Goal: Task Accomplishment & Management: Complete application form

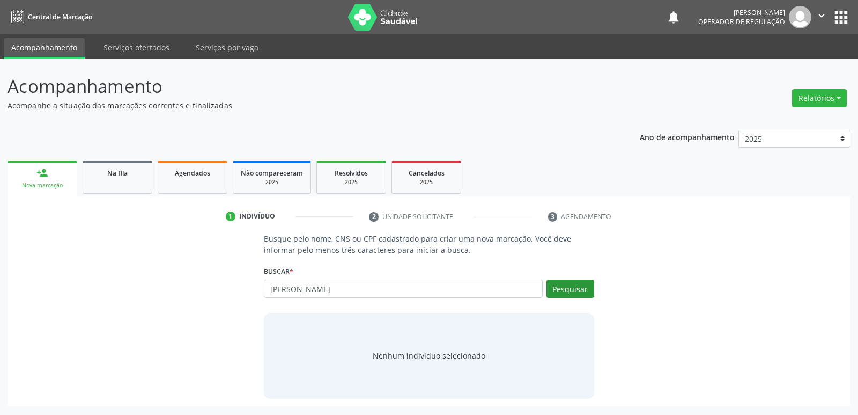
type input "[PERSON_NAME]"
click at [591, 283] on button "Pesquisar" at bounding box center [571, 289] width 48 height 18
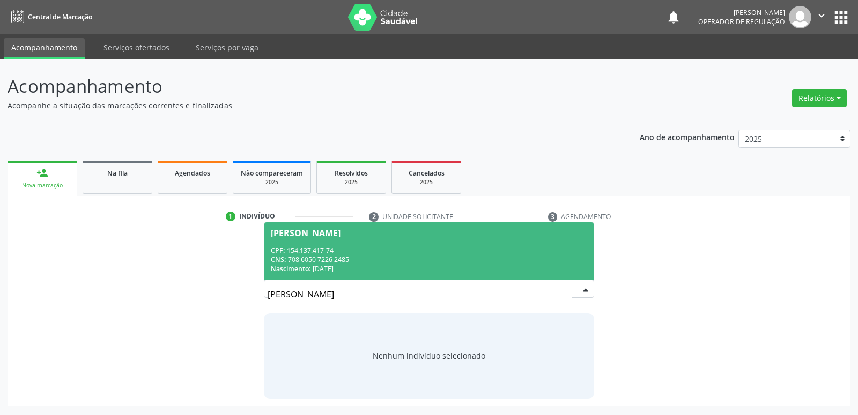
click at [475, 252] on div "CPF: 154.137.417-74" at bounding box center [429, 250] width 316 height 9
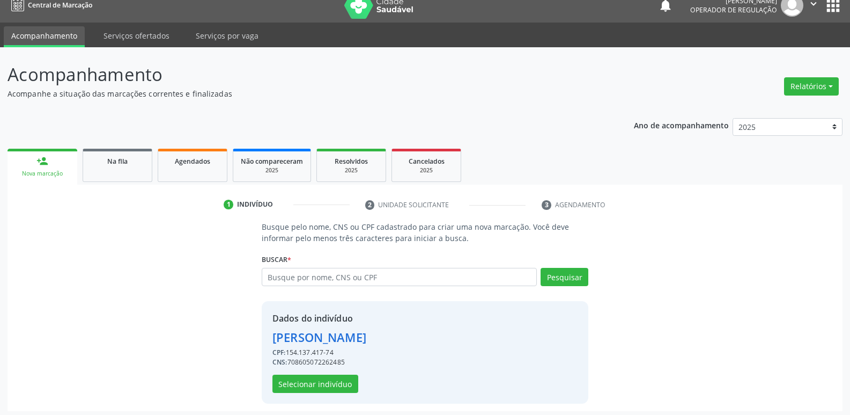
scroll to position [16, 0]
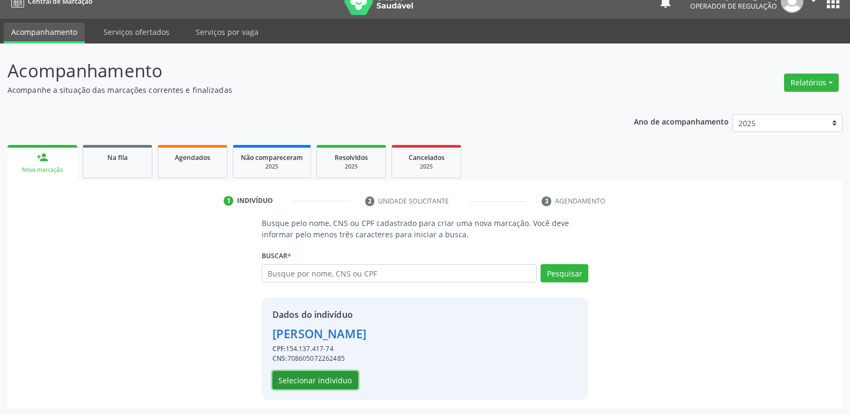
click at [338, 375] on button "Selecionar indivíduo" at bounding box center [316, 380] width 86 height 18
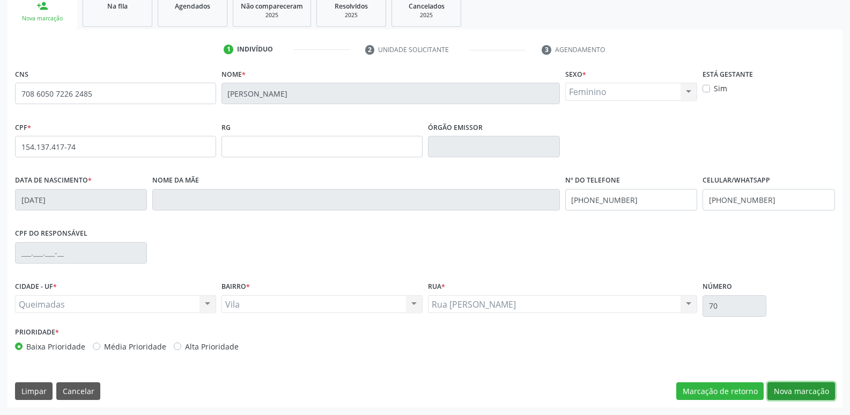
click at [806, 394] on button "Nova marcação" at bounding box center [802, 391] width 68 height 18
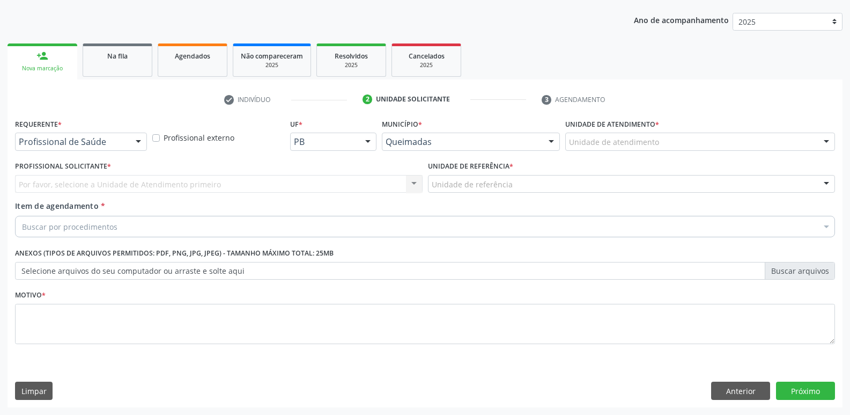
drag, startPoint x: 75, startPoint y: 141, endPoint x: 75, endPoint y: 149, distance: 7.5
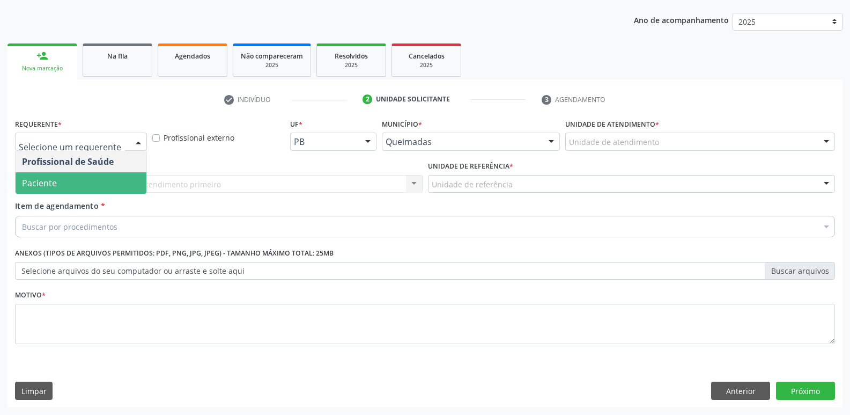
click at [84, 191] on span "Paciente" at bounding box center [81, 182] width 131 height 21
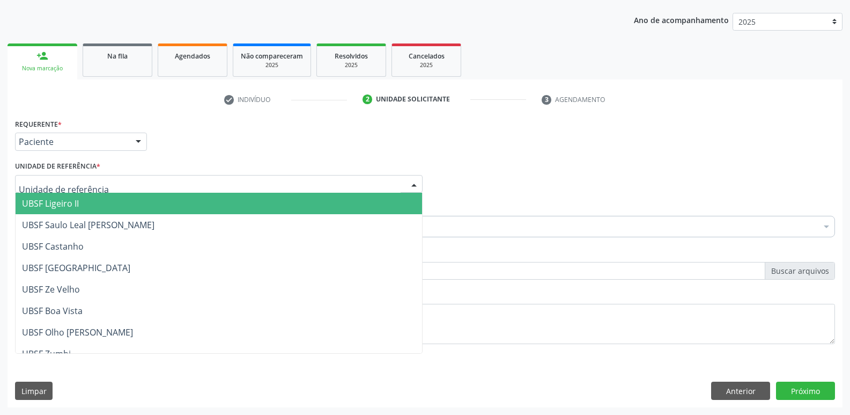
click at [85, 190] on div at bounding box center [219, 184] width 408 height 18
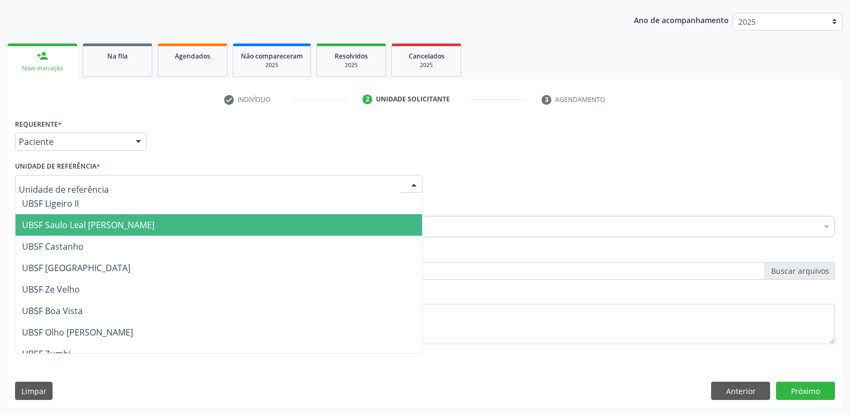
click at [88, 214] on span "UBSF Saulo Leal [PERSON_NAME]" at bounding box center [219, 224] width 407 height 21
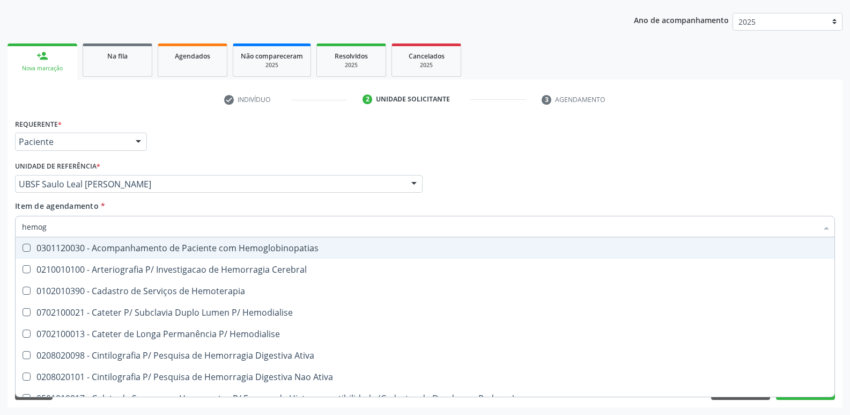
type input "hemogr"
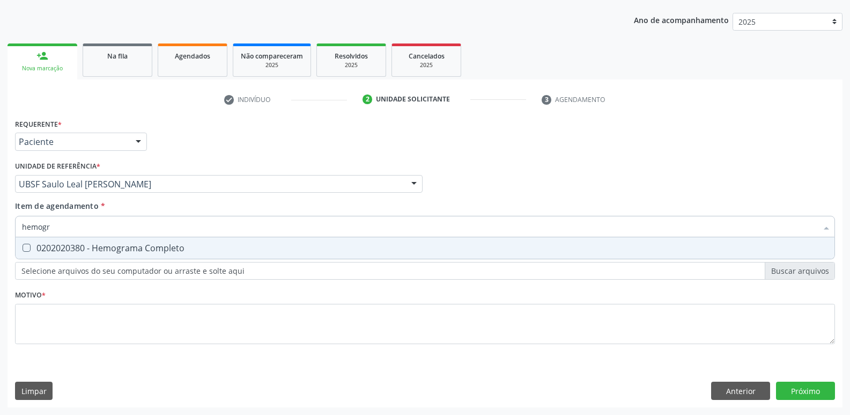
click at [109, 251] on div "0202020380 - Hemograma Completo" at bounding box center [425, 248] width 806 height 9
checkbox Completo "true"
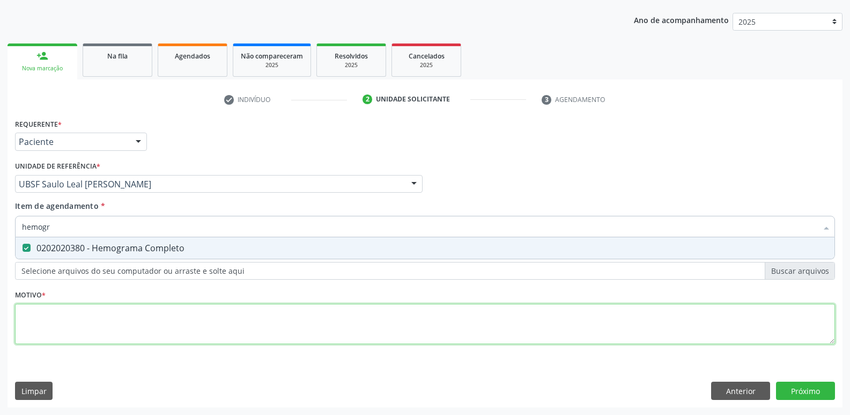
click at [99, 315] on div "Requerente * Paciente Profissional de Saúde Paciente Nenhum resultado encontrad…" at bounding box center [425, 237] width 820 height 243
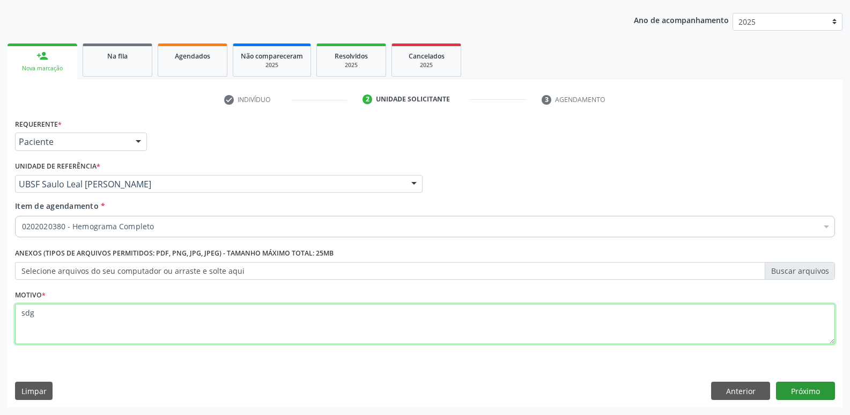
type textarea "sdg"
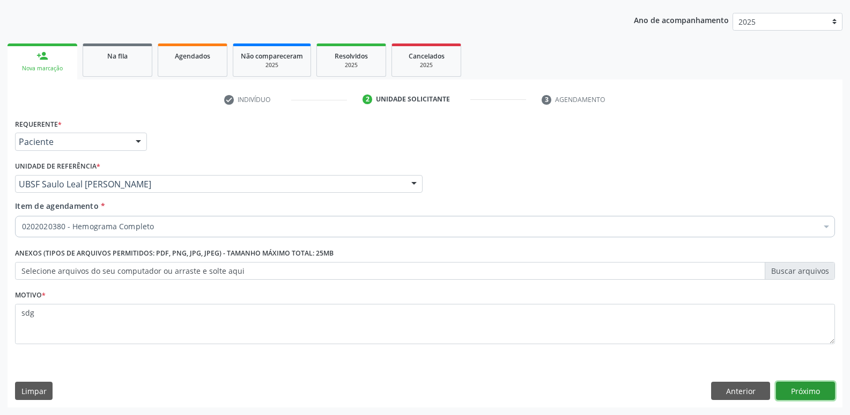
click at [799, 393] on button "Próximo" at bounding box center [805, 390] width 59 height 18
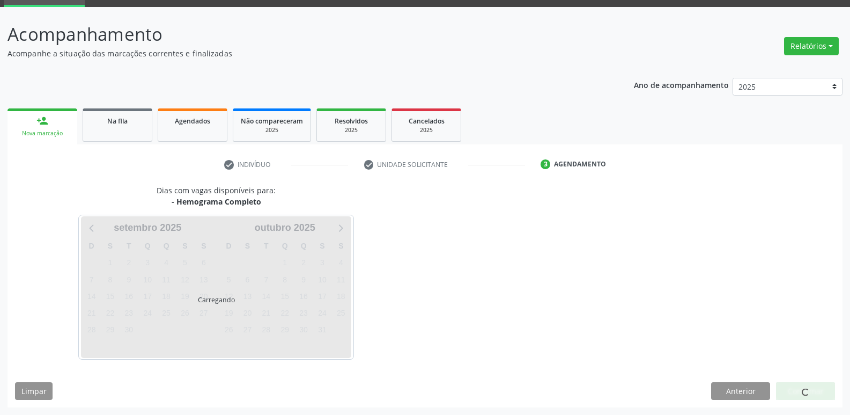
scroll to position [52, 0]
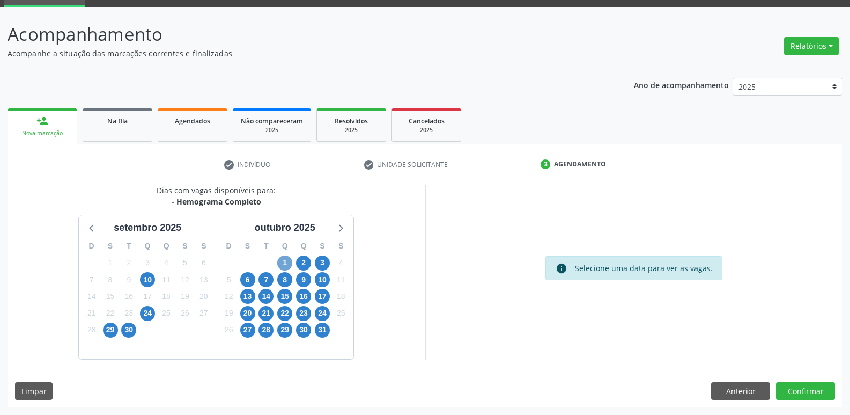
click at [282, 263] on span "1" at bounding box center [284, 262] width 15 height 15
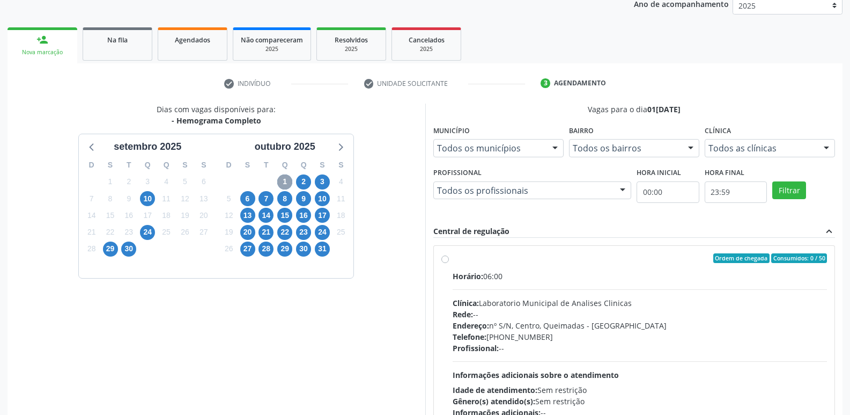
scroll to position [207, 0]
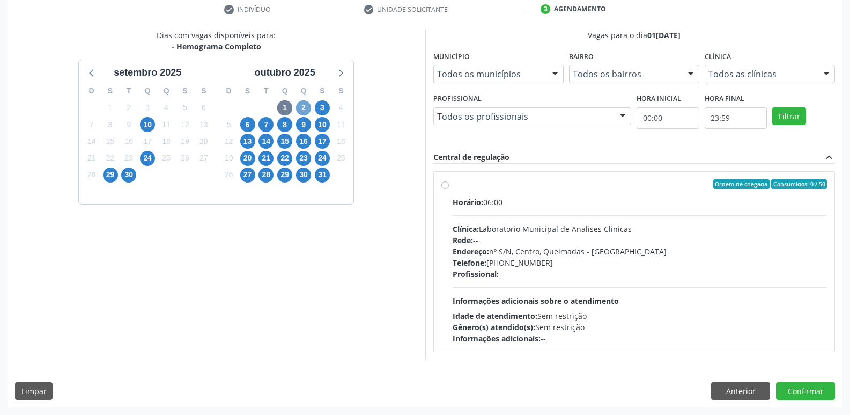
click at [302, 106] on span "2" at bounding box center [303, 107] width 15 height 15
click at [320, 105] on span "3" at bounding box center [322, 107] width 15 height 15
click at [243, 122] on span "6" at bounding box center [247, 124] width 15 height 15
click at [266, 129] on span "7" at bounding box center [266, 124] width 15 height 15
click at [281, 126] on span "8" at bounding box center [284, 124] width 15 height 15
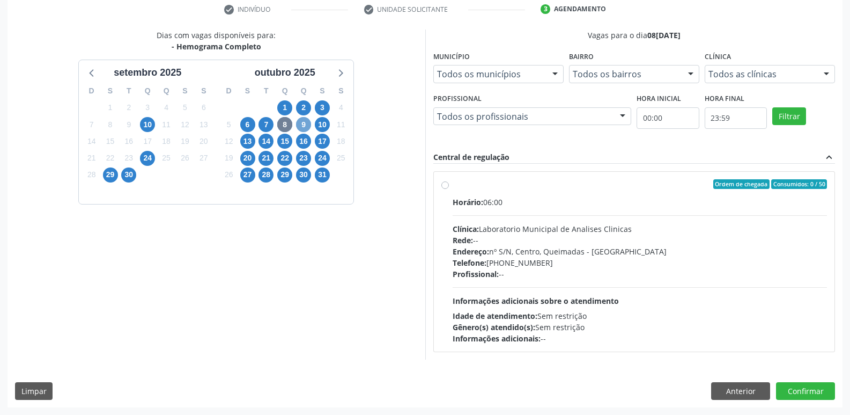
click at [303, 126] on span "9" at bounding box center [303, 124] width 15 height 15
click at [324, 124] on span "10" at bounding box center [322, 124] width 15 height 15
click at [244, 140] on span "13" at bounding box center [247, 141] width 15 height 15
click at [265, 142] on span "14" at bounding box center [266, 141] width 15 height 15
click at [287, 137] on span "15" at bounding box center [284, 141] width 15 height 15
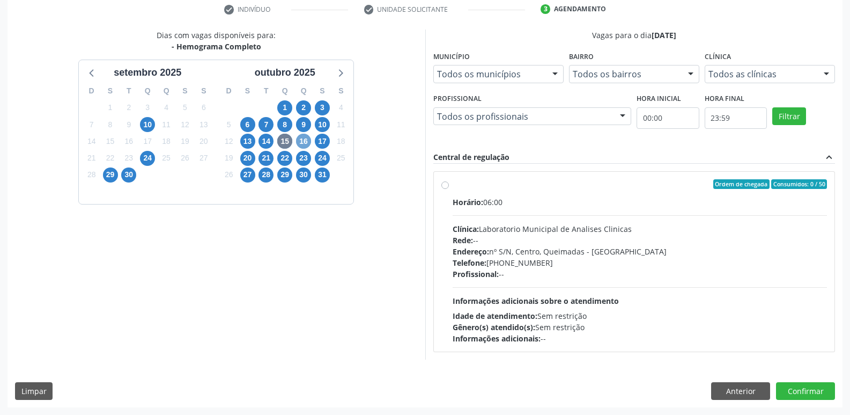
click at [306, 140] on span "16" at bounding box center [303, 141] width 15 height 15
click at [321, 140] on span "17" at bounding box center [322, 141] width 15 height 15
click at [249, 155] on span "20" at bounding box center [247, 158] width 15 height 15
click at [264, 159] on span "21" at bounding box center [266, 158] width 15 height 15
click at [283, 157] on span "22" at bounding box center [284, 158] width 15 height 15
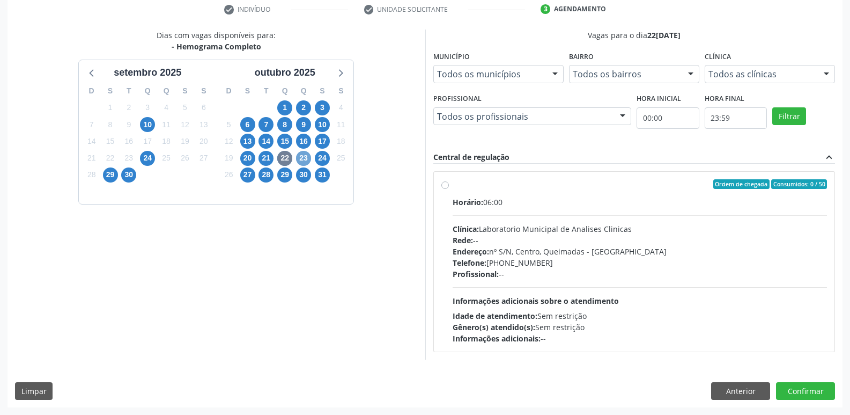
click at [307, 156] on span "23" at bounding box center [303, 158] width 15 height 15
click at [322, 159] on span "24" at bounding box center [322, 158] width 15 height 15
click at [251, 171] on span "27" at bounding box center [247, 174] width 15 height 15
click at [270, 172] on span "28" at bounding box center [266, 174] width 15 height 15
click at [283, 178] on span "29" at bounding box center [284, 174] width 15 height 15
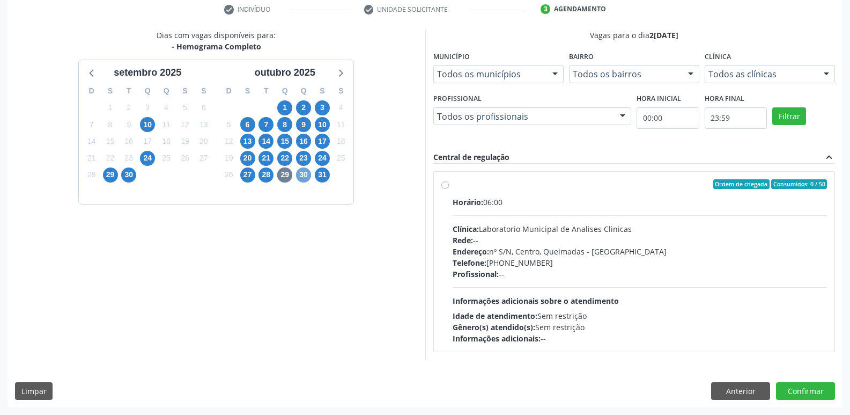
click at [303, 173] on span "30" at bounding box center [303, 174] width 15 height 15
click at [324, 177] on span "31" at bounding box center [322, 174] width 15 height 15
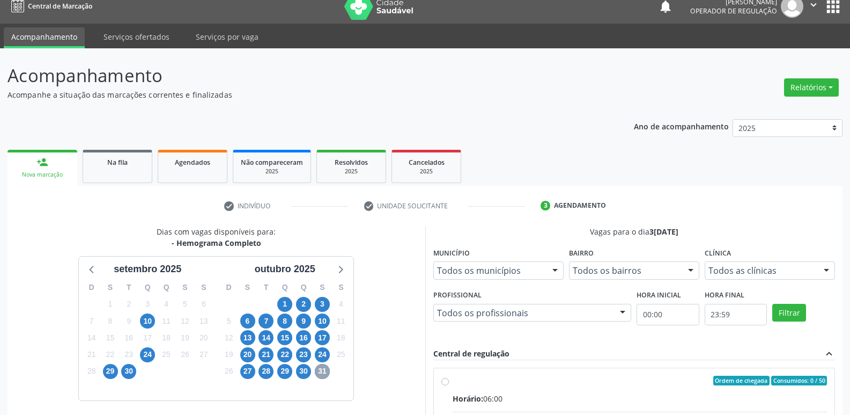
scroll to position [0, 0]
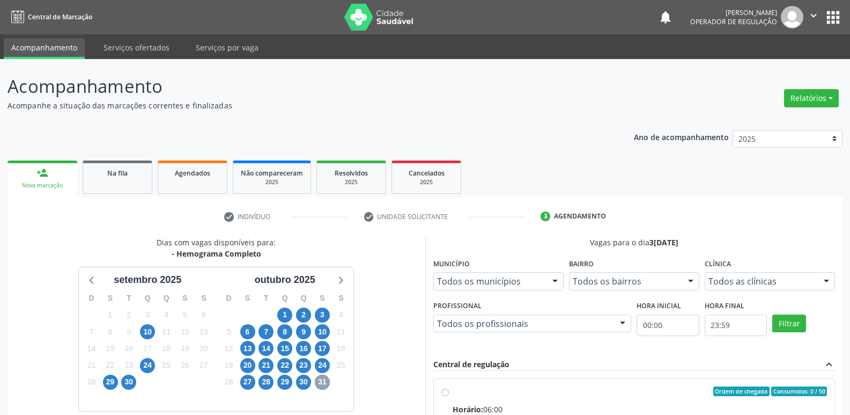
click at [814, 17] on icon "" at bounding box center [814, 16] width 12 height 12
click at [771, 61] on link "Sair" at bounding box center [787, 65] width 74 height 15
